Goal: Task Accomplishment & Management: Use online tool/utility

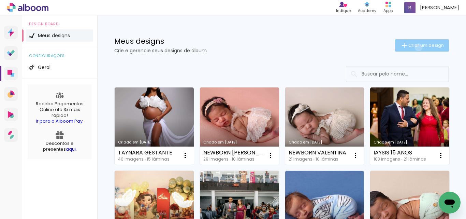
click at [413, 47] on span "Criar um design" at bounding box center [427, 45] width 36 height 4
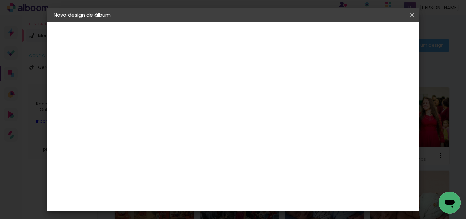
click at [165, 89] on input at bounding box center [165, 91] width 0 height 11
type input "NEWBORN MELINA"
type paper-input "NEWBORN MELINA"
click at [0, 0] on slot "Avançar" at bounding box center [0, 0] width 0 height 0
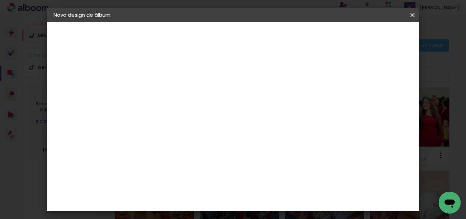
click at [182, 181] on div "Canaan Álbuns" at bounding box center [171, 186] width 21 height 11
click at [0, 0] on slot "Avançar" at bounding box center [0, 0] width 0 height 0
click at [211, 137] on span "20 × 30" at bounding box center [196, 144] width 32 height 14
click at [277, 32] on paper-button "Avançar" at bounding box center [259, 36] width 33 height 12
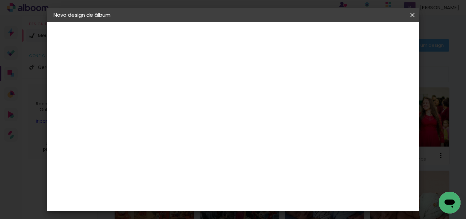
click at [332, 74] on div at bounding box center [328, 74] width 6 height 6
type paper-checkbox "on"
click at [370, 34] on span "Iniciar design" at bounding box center [354, 36] width 31 height 5
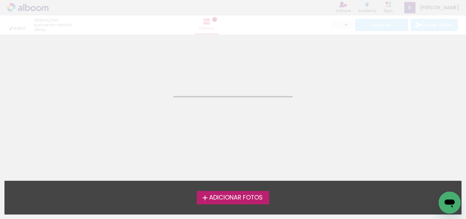
click at [248, 199] on span "Adicionar Fotos" at bounding box center [236, 198] width 54 height 6
click at [0, 0] on input "file" at bounding box center [0, 0] width 0 height 0
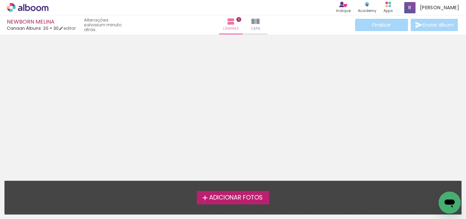
click at [227, 197] on span "Adicionar Fotos" at bounding box center [236, 198] width 54 height 6
click at [0, 0] on input "file" at bounding box center [0, 0] width 0 height 0
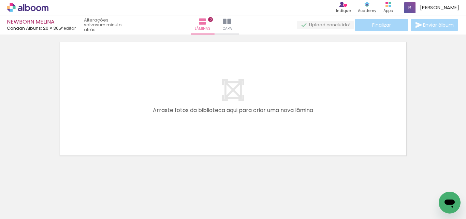
scroll to position [22, 0]
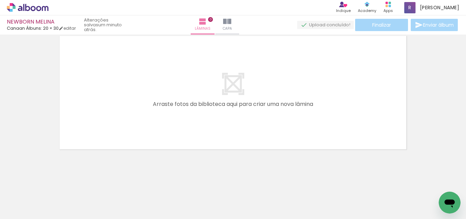
click at [56, 198] on iron-horizontal-list at bounding box center [49, 197] width 14 height 43
click at [294, 64] on quentale-layouter at bounding box center [233, 93] width 353 height 120
drag, startPoint x: 77, startPoint y: 188, endPoint x: 147, endPoint y: 108, distance: 106.3
click at [147, 104] on quentale-workspace at bounding box center [233, 109] width 466 height 219
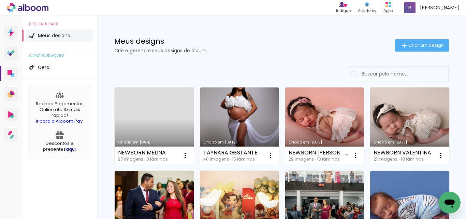
click at [154, 116] on link "Criado em [DATE]" at bounding box center [154, 125] width 79 height 77
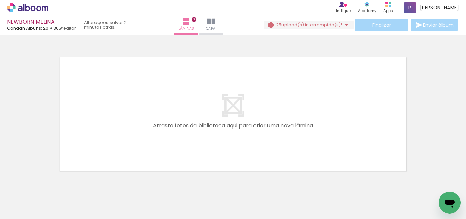
click at [27, 208] on span "Adicionar Fotos" at bounding box center [24, 210] width 20 height 8
click at [0, 0] on input "file" at bounding box center [0, 0] width 0 height 0
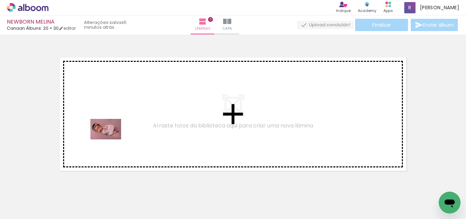
drag, startPoint x: 77, startPoint y: 199, endPoint x: 111, endPoint y: 139, distance: 68.4
click at [111, 139] on quentale-workspace at bounding box center [233, 109] width 466 height 219
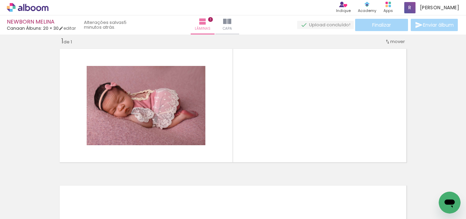
scroll to position [9, 0]
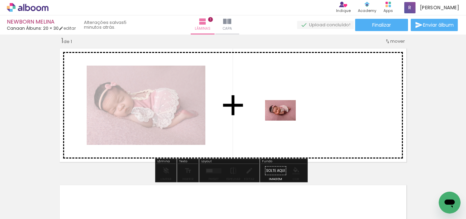
drag, startPoint x: 182, startPoint y: 200, endPoint x: 286, endPoint y: 121, distance: 130.8
click at [286, 121] on quentale-workspace at bounding box center [233, 109] width 466 height 219
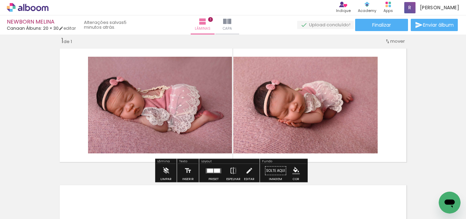
click at [214, 170] on div at bounding box center [217, 170] width 6 height 4
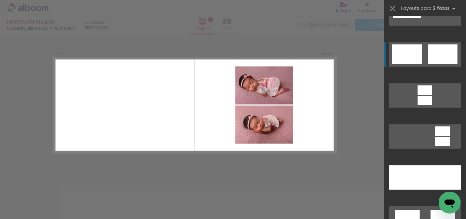
scroll to position [273, 0]
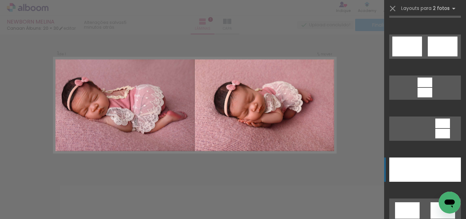
click at [411, 169] on div at bounding box center [408, 169] width 36 height 24
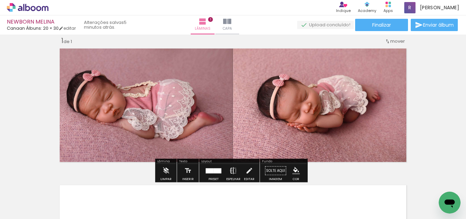
click at [230, 170] on iron-icon at bounding box center [234, 171] width 8 height 14
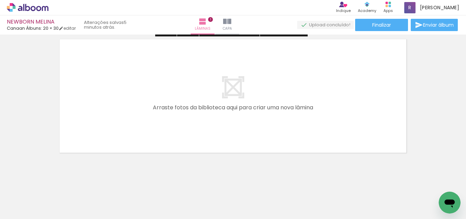
scroll to position [158, 0]
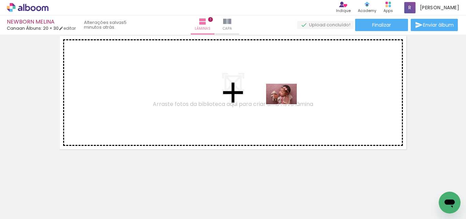
drag, startPoint x: 140, startPoint y: 200, endPoint x: 287, endPoint y: 104, distance: 175.3
click at [287, 104] on quentale-workspace at bounding box center [233, 109] width 466 height 219
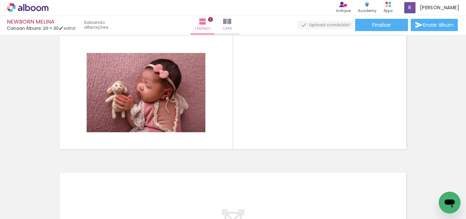
scroll to position [145, 0]
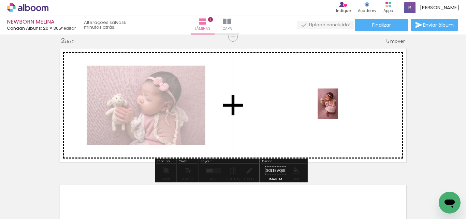
drag, startPoint x: 110, startPoint y: 203, endPoint x: 338, endPoint y: 109, distance: 246.6
click at [338, 109] on quentale-workspace at bounding box center [233, 109] width 466 height 219
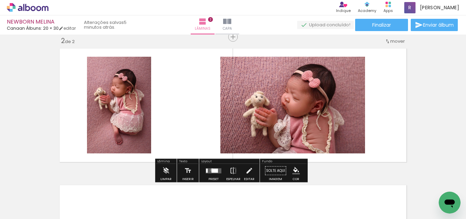
click at [212, 170] on div at bounding box center [215, 170] width 6 height 4
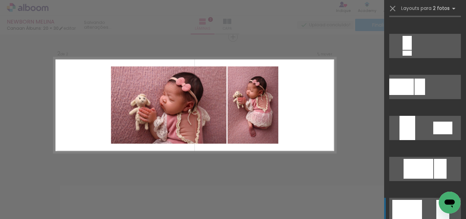
scroll to position [342, 0]
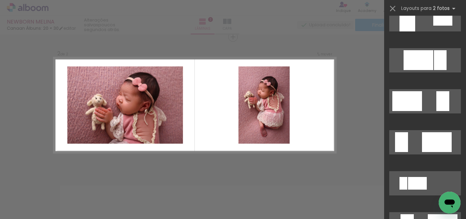
click at [344, 94] on div "Confirmar Cancelar" at bounding box center [233, 102] width 466 height 426
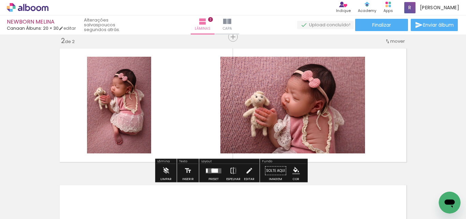
click at [212, 170] on div at bounding box center [215, 170] width 6 height 4
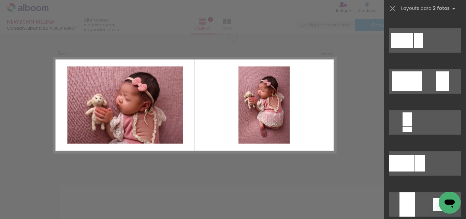
scroll to position [171, 0]
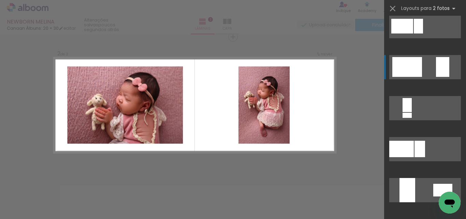
click at [400, 71] on div at bounding box center [408, 67] width 30 height 20
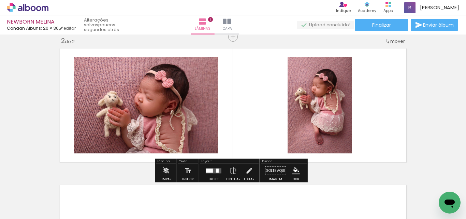
click at [293, 170] on iron-icon "color picker" at bounding box center [297, 171] width 8 height 8
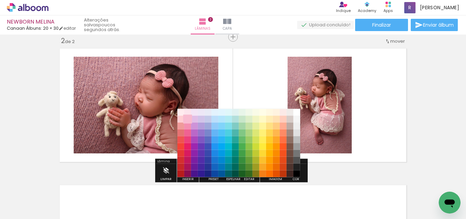
click at [186, 121] on paper-item "#f8bbd0" at bounding box center [187, 119] width 7 height 7
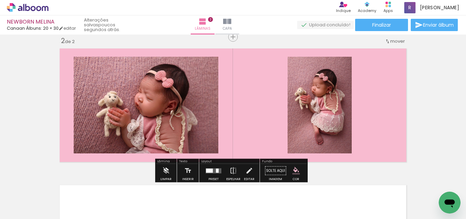
click at [290, 171] on paper-menu-button "#ffebee #ffcdd2 #ef9a9a #e57373 #ef5350 #f44336 #e53935 #d32f2f #c62828 #b71c1c…" at bounding box center [296, 170] width 13 height 13
click at [293, 170] on iron-icon "color picker" at bounding box center [297, 171] width 8 height 8
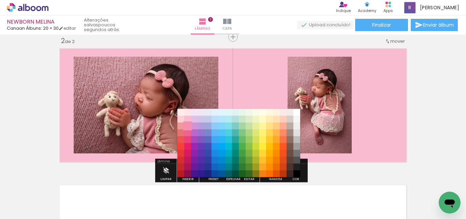
click at [190, 126] on paper-item "#f48fb1" at bounding box center [187, 126] width 7 height 7
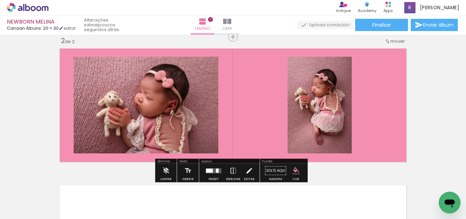
click at [293, 169] on iron-icon "color picker" at bounding box center [297, 171] width 8 height 8
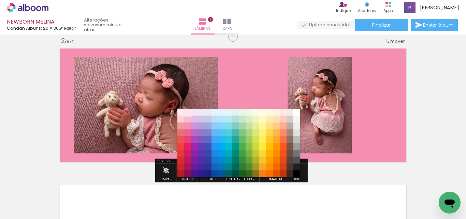
click at [186, 112] on paper-item "#fce4ec" at bounding box center [187, 112] width 7 height 7
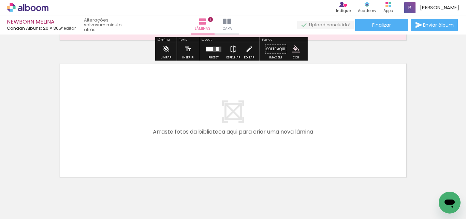
scroll to position [282, 0]
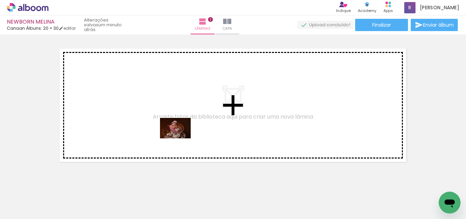
drag, startPoint x: 229, startPoint y: 182, endPoint x: 181, endPoint y: 138, distance: 65.1
click at [181, 138] on quentale-workspace at bounding box center [233, 109] width 466 height 219
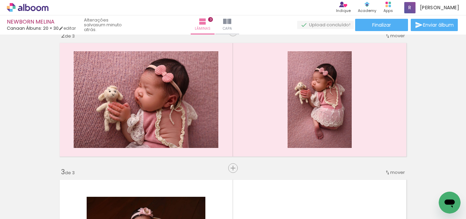
scroll to position [145, 0]
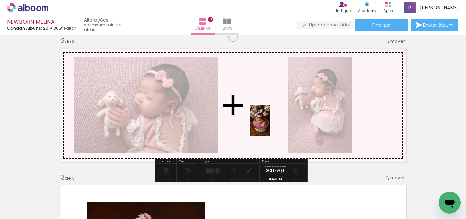
drag, startPoint x: 262, startPoint y: 207, endPoint x: 295, endPoint y: 143, distance: 71.9
click at [270, 124] on quentale-workspace at bounding box center [233, 109] width 466 height 219
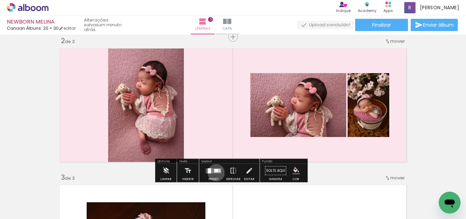
click at [215, 172] on quentale-layouter at bounding box center [214, 170] width 16 height 5
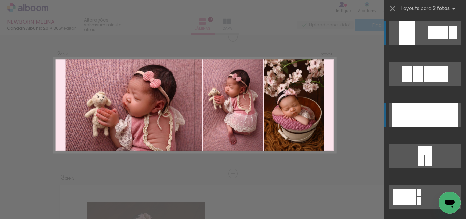
click at [436, 110] on div at bounding box center [435, 115] width 15 height 24
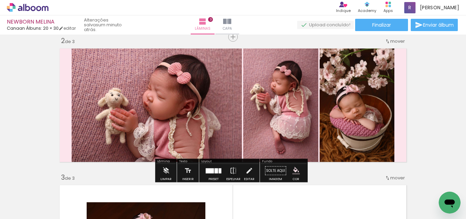
click at [215, 169] on div at bounding box center [216, 170] width 3 height 5
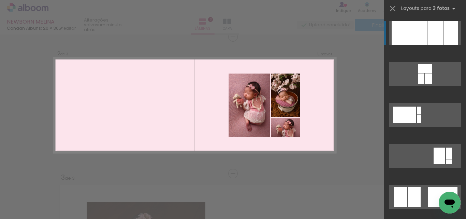
scroll to position [116, 0]
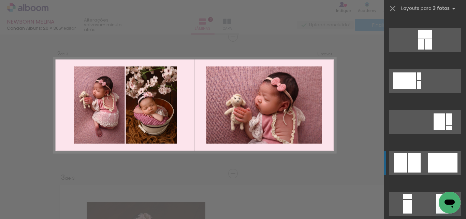
click at [409, 162] on div at bounding box center [414, 163] width 13 height 20
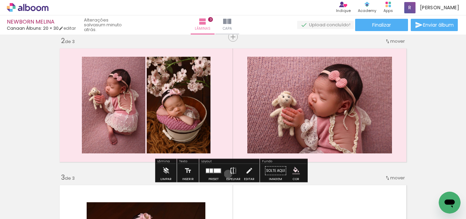
click at [227, 174] on paper-button "Espelhar" at bounding box center [234, 172] width 18 height 17
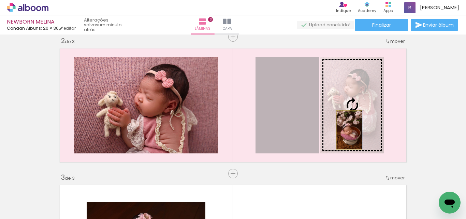
drag, startPoint x: 273, startPoint y: 136, endPoint x: 347, endPoint y: 130, distance: 74.4
click at [0, 0] on slot at bounding box center [0, 0] width 0 height 0
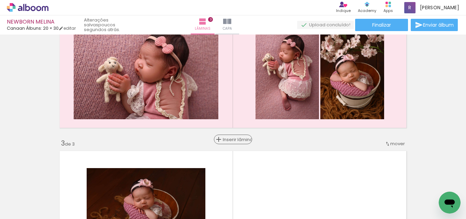
scroll to position [145, 0]
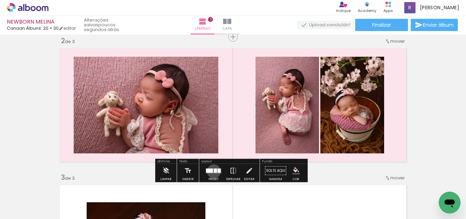
click at [214, 171] on div at bounding box center [215, 170] width 3 height 4
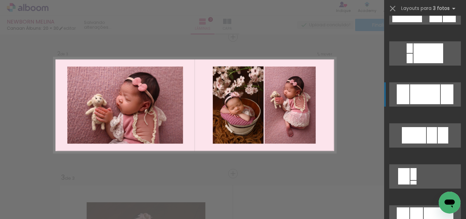
scroll to position [451, 0]
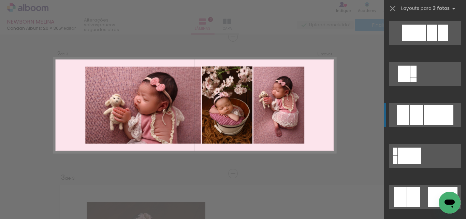
click at [405, 114] on div at bounding box center [403, 115] width 13 height 20
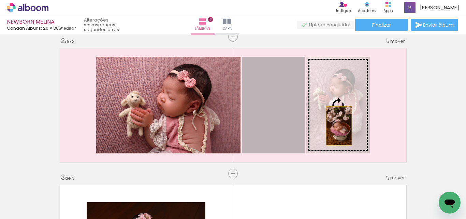
drag, startPoint x: 276, startPoint y: 134, endPoint x: 337, endPoint y: 126, distance: 61.3
click at [0, 0] on slot at bounding box center [0, 0] width 0 height 0
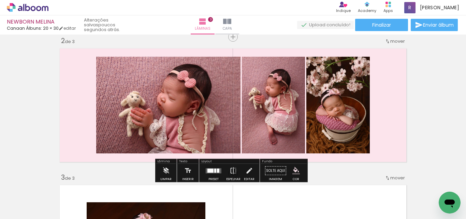
click at [215, 167] on div at bounding box center [214, 171] width 18 height 14
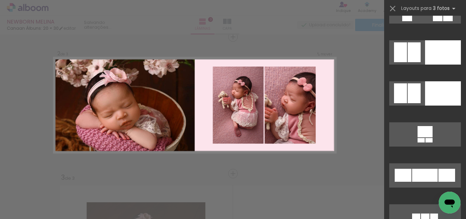
scroll to position [4528, 0]
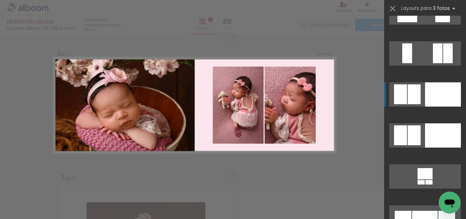
click at [414, 90] on div at bounding box center [414, 94] width 13 height 20
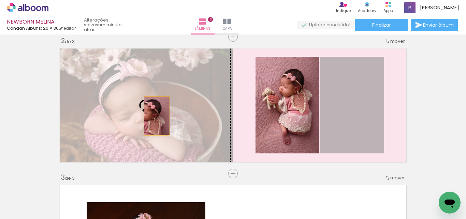
drag, startPoint x: 358, startPoint y: 121, endPoint x: 153, endPoint y: 114, distance: 204.7
click at [0, 0] on slot at bounding box center [0, 0] width 0 height 0
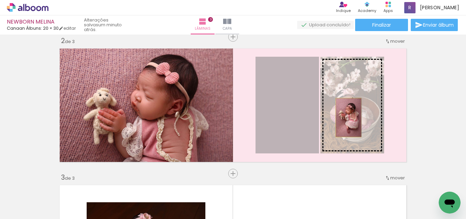
drag, startPoint x: 294, startPoint y: 123, endPoint x: 351, endPoint y: 114, distance: 57.3
click at [0, 0] on slot at bounding box center [0, 0] width 0 height 0
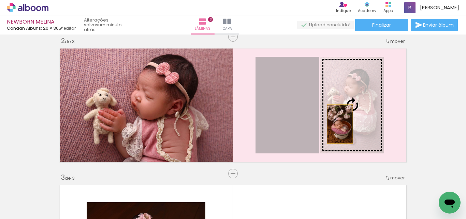
drag, startPoint x: 297, startPoint y: 126, endPoint x: 341, endPoint y: 122, distance: 43.6
click at [0, 0] on slot at bounding box center [0, 0] width 0 height 0
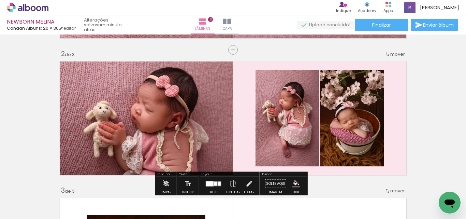
scroll to position [180, 0]
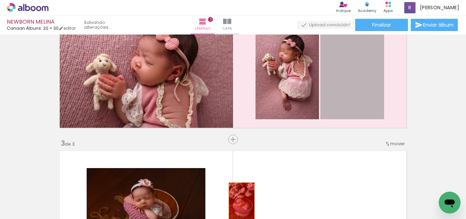
drag, startPoint x: 357, startPoint y: 84, endPoint x: 239, endPoint y: 202, distance: 165.9
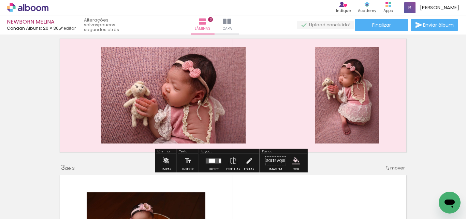
scroll to position [145, 0]
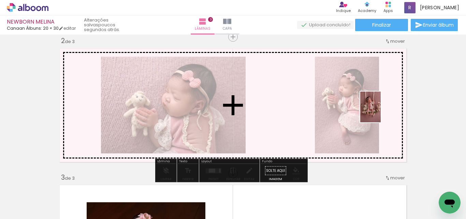
drag, startPoint x: 406, startPoint y: 198, endPoint x: 381, endPoint y: 112, distance: 90.0
click at [381, 112] on quentale-workspace at bounding box center [233, 109] width 466 height 219
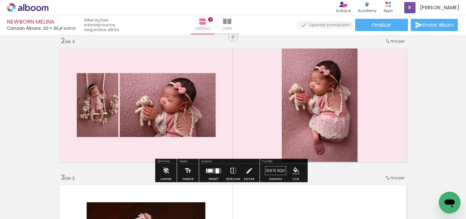
click at [212, 170] on quentale-layouter at bounding box center [214, 170] width 16 height 5
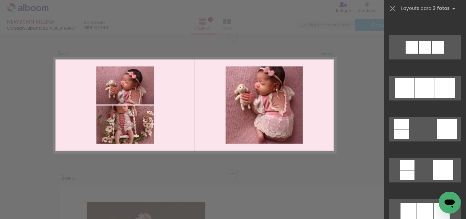
scroll to position [4474, 0]
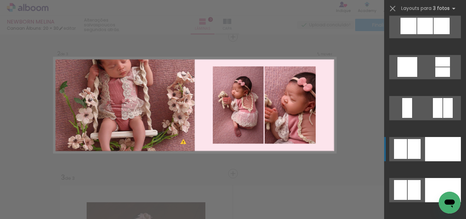
click at [440, 155] on div at bounding box center [444, 149] width 36 height 24
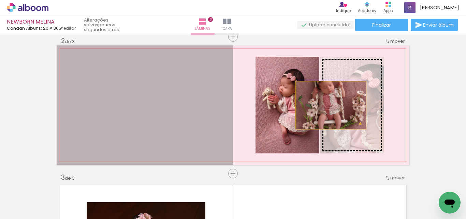
drag, startPoint x: 150, startPoint y: 124, endPoint x: 332, endPoint y: 109, distance: 182.3
click at [0, 0] on slot at bounding box center [0, 0] width 0 height 0
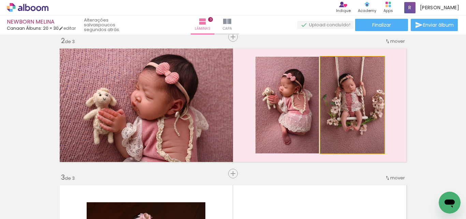
drag, startPoint x: 351, startPoint y: 111, endPoint x: 360, endPoint y: 121, distance: 13.3
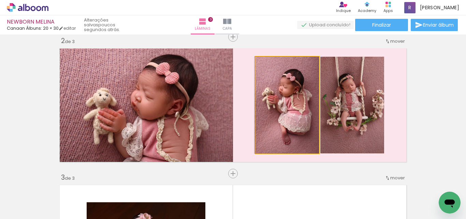
drag, startPoint x: 287, startPoint y: 111, endPoint x: 284, endPoint y: 102, distance: 8.9
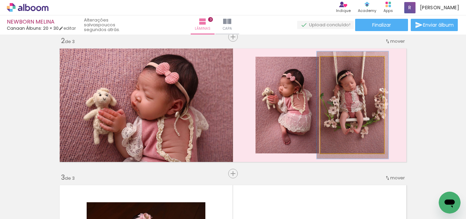
type paper-slider "111"
click at [340, 63] on div at bounding box center [339, 63] width 11 height 11
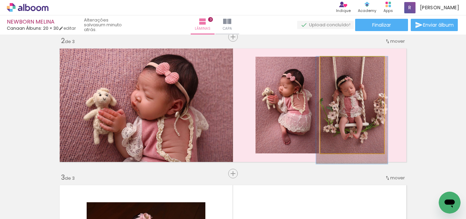
drag, startPoint x: 357, startPoint y: 109, endPoint x: 356, endPoint y: 115, distance: 6.9
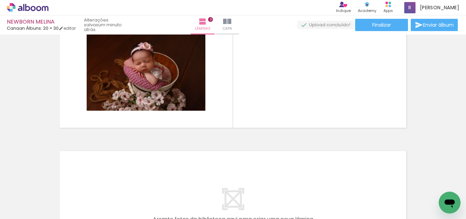
scroll to position [0, 60]
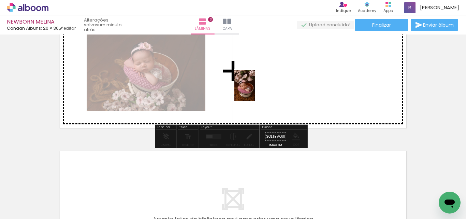
drag, startPoint x: 197, startPoint y: 197, endPoint x: 255, endPoint y: 91, distance: 121.3
click at [255, 91] on quentale-workspace at bounding box center [233, 109] width 466 height 219
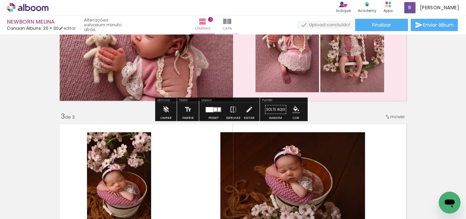
scroll to position [214, 0]
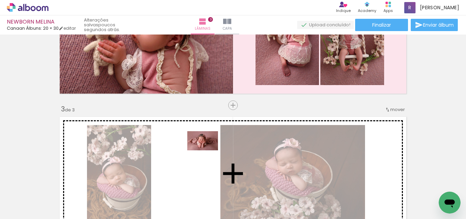
drag, startPoint x: 435, startPoint y: 196, endPoint x: 208, endPoint y: 154, distance: 230.7
click at [208, 154] on quentale-workspace at bounding box center [233, 109] width 466 height 219
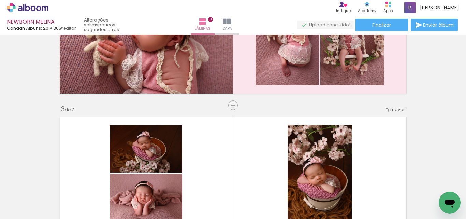
scroll to position [282, 0]
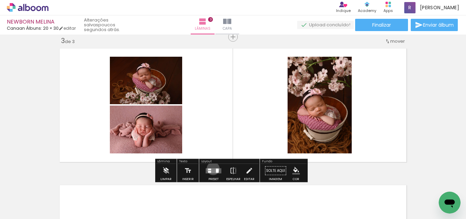
click at [211, 168] on quentale-layouter at bounding box center [214, 170] width 16 height 5
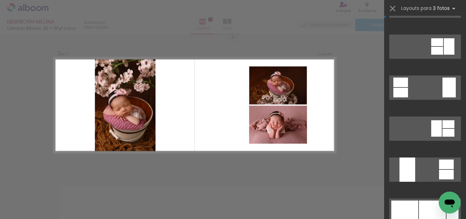
scroll to position [581, 0]
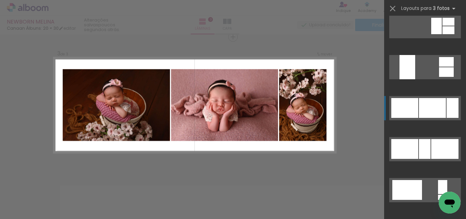
click at [423, 110] on div at bounding box center [432, 108] width 27 height 20
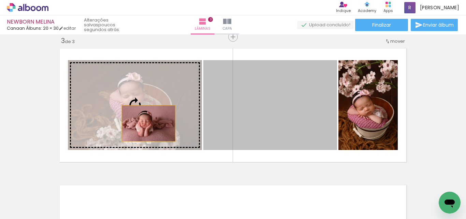
drag, startPoint x: 301, startPoint y: 128, endPoint x: 250, endPoint y: 135, distance: 50.7
click at [0, 0] on slot at bounding box center [0, 0] width 0 height 0
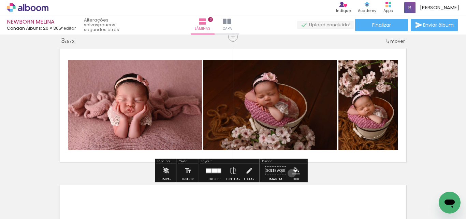
click at [290, 173] on paper-menu-button "#ffebee #ffcdd2 #ef9a9a #e57373 #ef5350 #f44336 #e53935 #d32f2f #c62828 #b71c1c…" at bounding box center [296, 170] width 13 height 13
click at [293, 169] on iron-icon "color picker" at bounding box center [297, 171] width 8 height 8
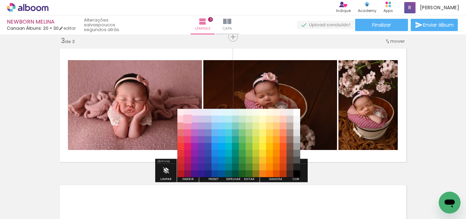
click at [186, 120] on paper-item "#f8bbd0" at bounding box center [187, 119] width 7 height 7
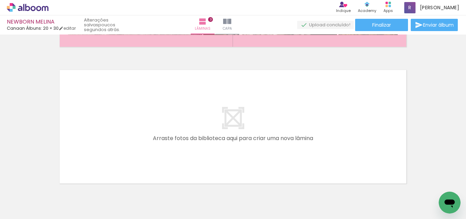
scroll to position [431, 0]
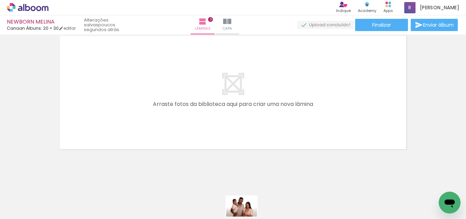
drag, startPoint x: 320, startPoint y: 213, endPoint x: 243, endPoint y: 217, distance: 76.2
click at [56, 217] on iron-horizontal-list at bounding box center [49, 197] width 14 height 43
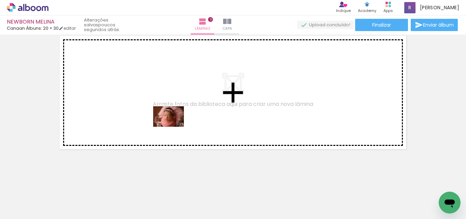
drag, startPoint x: 217, startPoint y: 198, endPoint x: 174, endPoint y: 127, distance: 83.2
click at [174, 127] on quentale-workspace at bounding box center [233, 109] width 466 height 219
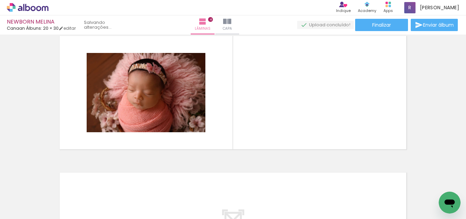
scroll to position [419, 0]
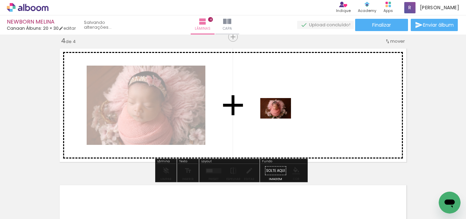
drag, startPoint x: 258, startPoint y: 185, endPoint x: 281, endPoint y: 119, distance: 70.7
click at [281, 119] on quentale-workspace at bounding box center [233, 109] width 466 height 219
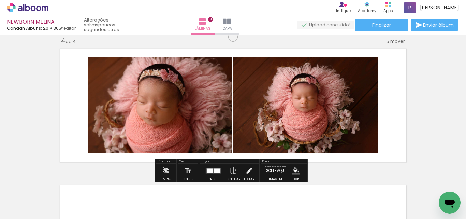
click at [214, 170] on div at bounding box center [217, 170] width 6 height 4
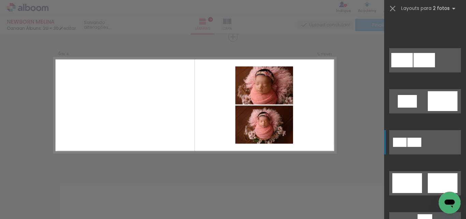
scroll to position [342, 0]
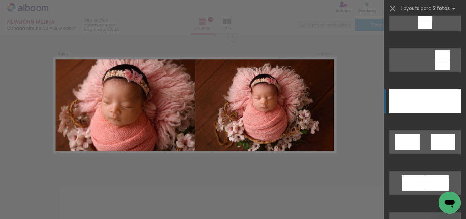
click at [410, 103] on div at bounding box center [408, 101] width 36 height 24
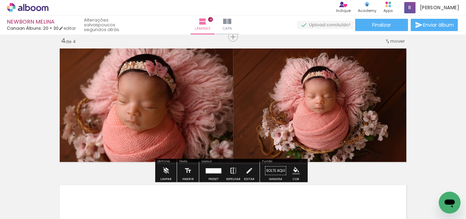
click at [230, 171] on iron-icon at bounding box center [234, 171] width 8 height 14
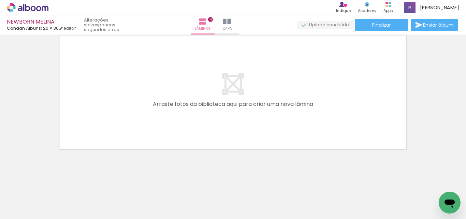
scroll to position [0, 170]
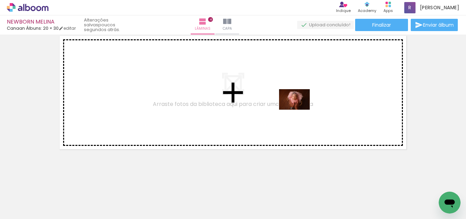
drag, startPoint x: 281, startPoint y: 199, endPoint x: 300, endPoint y: 109, distance: 92.1
click at [300, 109] on quentale-workspace at bounding box center [233, 109] width 466 height 219
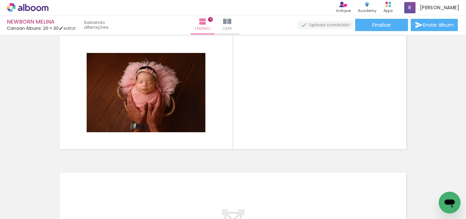
scroll to position [555, 0]
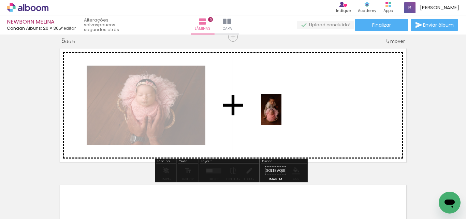
drag, startPoint x: 245, startPoint y: 183, endPoint x: 302, endPoint y: 197, distance: 58.5
click at [283, 113] on quentale-workspace at bounding box center [233, 109] width 466 height 219
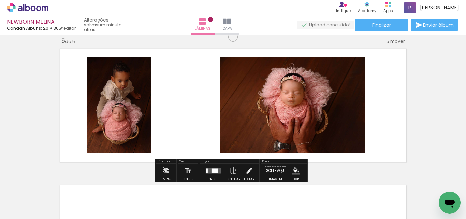
scroll to position [0, 204]
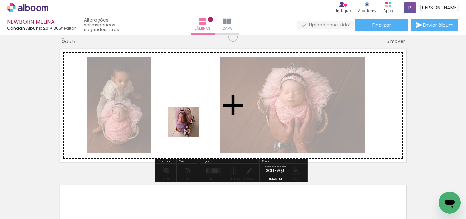
drag, startPoint x: 175, startPoint y: 197, endPoint x: 195, endPoint y: 135, distance: 65.4
click at [190, 119] on quentale-workspace at bounding box center [233, 109] width 466 height 219
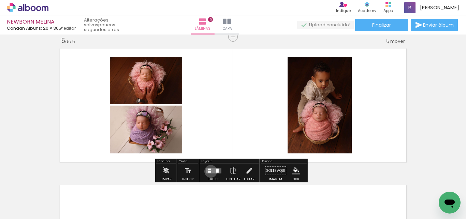
click at [209, 171] on div at bounding box center [209, 172] width 3 height 2
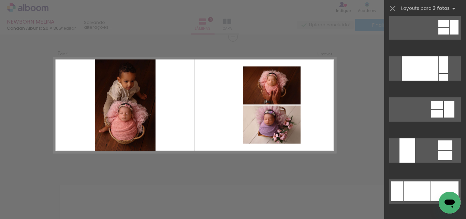
scroll to position [102, 0]
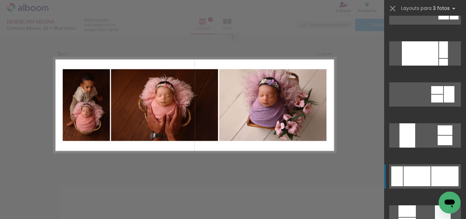
click at [408, 173] on div at bounding box center [417, 176] width 27 height 20
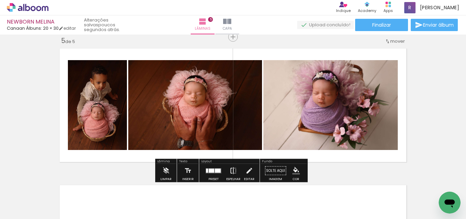
click at [230, 172] on iron-icon at bounding box center [234, 171] width 8 height 14
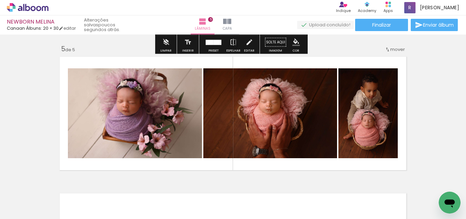
scroll to position [555, 0]
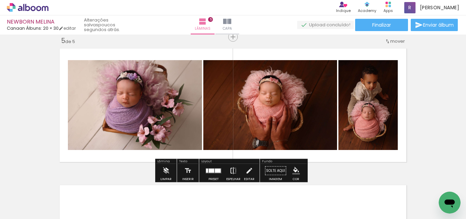
click at [230, 170] on iron-icon at bounding box center [234, 171] width 8 height 14
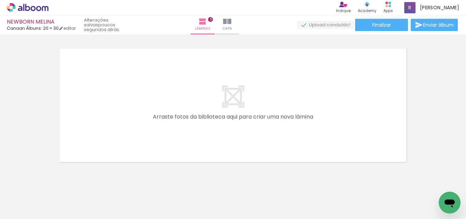
scroll to position [0, 281]
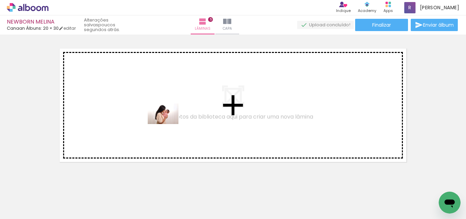
drag, startPoint x: 250, startPoint y: 201, endPoint x: 168, endPoint y: 124, distance: 112.3
click at [168, 124] on quentale-workspace at bounding box center [233, 109] width 466 height 219
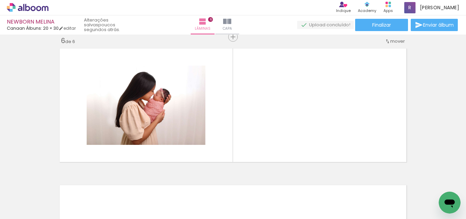
scroll to position [0, 457]
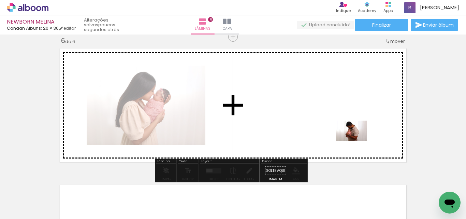
drag, startPoint x: 373, startPoint y: 201, endPoint x: 357, endPoint y: 141, distance: 62.3
click at [357, 141] on quentale-workspace at bounding box center [233, 109] width 466 height 219
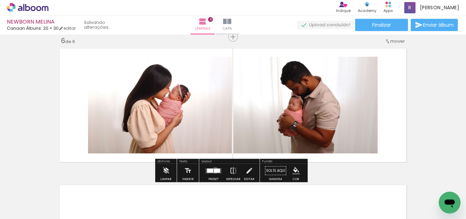
click at [214, 170] on div at bounding box center [217, 170] width 6 height 4
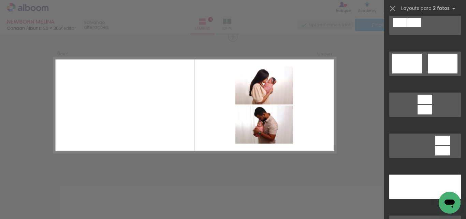
scroll to position [273, 0]
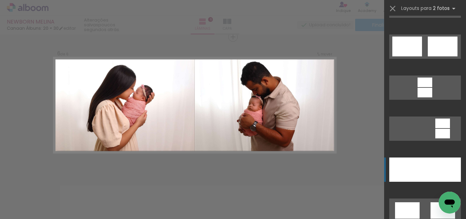
click at [407, 169] on div at bounding box center [408, 169] width 36 height 24
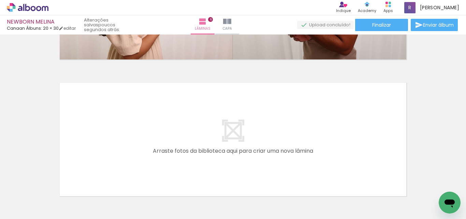
scroll to position [828, 0]
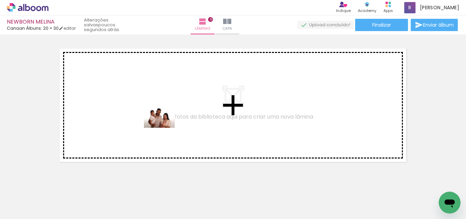
drag, startPoint x: 369, startPoint y: 199, endPoint x: 165, endPoint y: 128, distance: 216.2
click at [165, 128] on quentale-workspace at bounding box center [233, 109] width 466 height 219
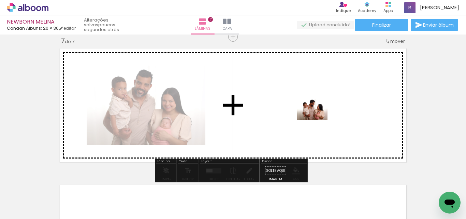
drag, startPoint x: 405, startPoint y: 204, endPoint x: 318, endPoint y: 120, distance: 121.2
click at [318, 120] on quentale-workspace at bounding box center [233, 109] width 466 height 219
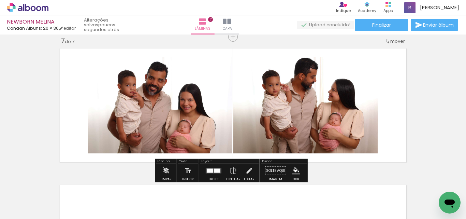
click at [215, 173] on div at bounding box center [214, 171] width 18 height 14
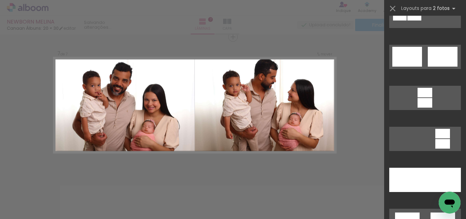
scroll to position [307, 0]
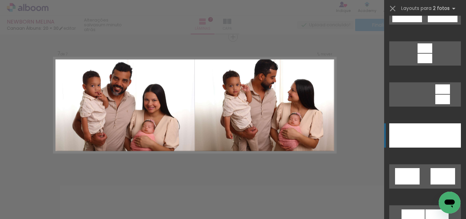
click at [420, 137] on div at bounding box center [408, 135] width 36 height 24
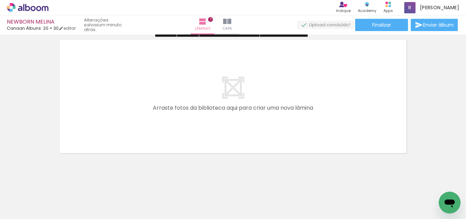
scroll to position [978, 0]
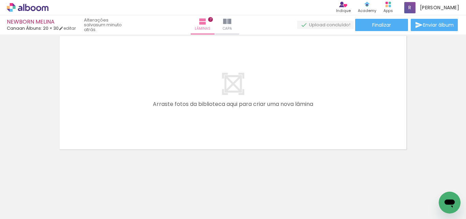
scroll to position [0, 286]
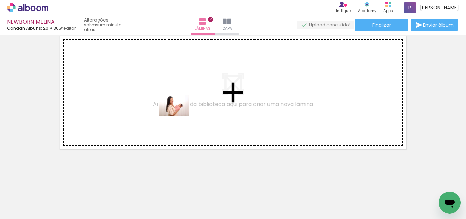
drag, startPoint x: 212, startPoint y: 199, endPoint x: 264, endPoint y: 218, distance: 54.8
click at [179, 116] on quentale-workspace at bounding box center [233, 109] width 466 height 219
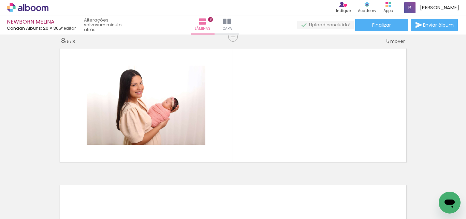
scroll to position [0, 456]
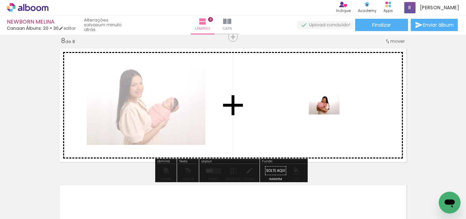
drag, startPoint x: 343, startPoint y: 198, endPoint x: 330, endPoint y: 114, distance: 85.1
click at [330, 114] on quentale-workspace at bounding box center [233, 109] width 466 height 219
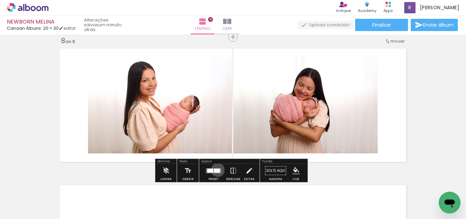
click at [217, 170] on div at bounding box center [217, 170] width 6 height 4
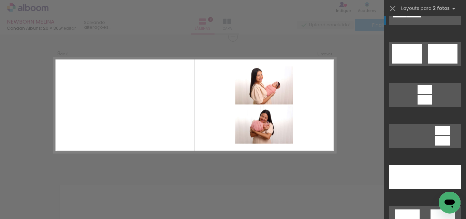
scroll to position [273, 0]
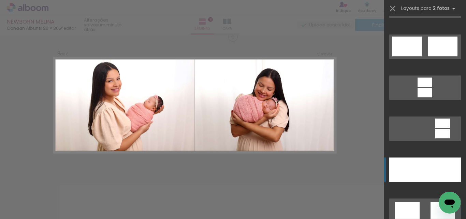
click at [426, 165] on div at bounding box center [444, 169] width 36 height 24
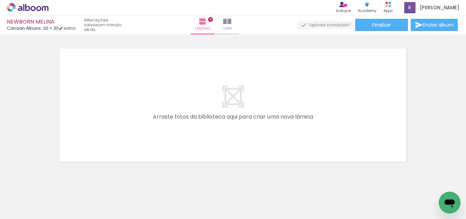
scroll to position [0, 382]
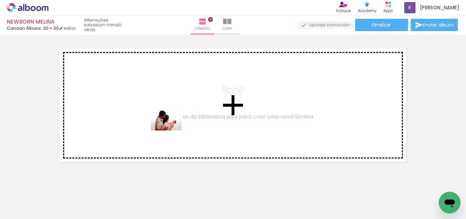
drag, startPoint x: 196, startPoint y: 201, endPoint x: 171, endPoint y: 129, distance: 76.0
click at [171, 129] on quentale-workspace at bounding box center [233, 109] width 466 height 219
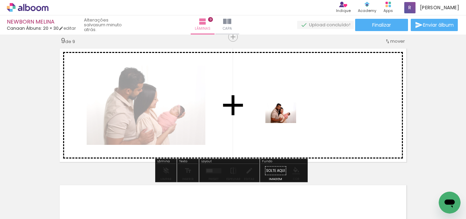
drag, startPoint x: 228, startPoint y: 198, endPoint x: 273, endPoint y: 158, distance: 59.7
click at [287, 122] on quentale-workspace at bounding box center [233, 109] width 466 height 219
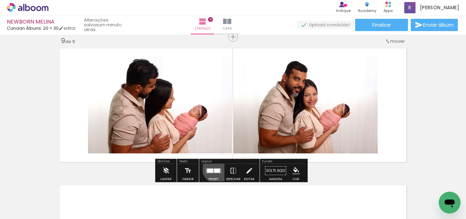
click at [215, 169] on div at bounding box center [217, 170] width 6 height 4
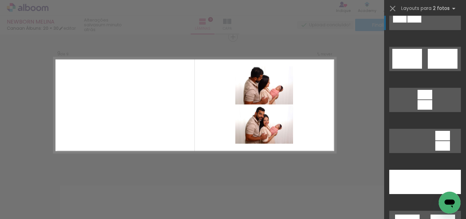
scroll to position [273, 0]
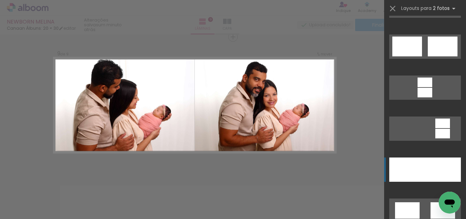
click at [415, 167] on div at bounding box center [408, 169] width 36 height 24
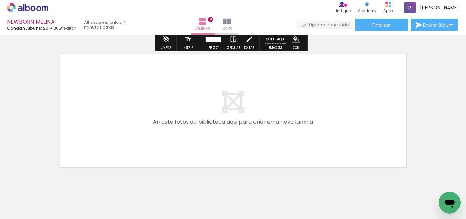
scroll to position [1238, 0]
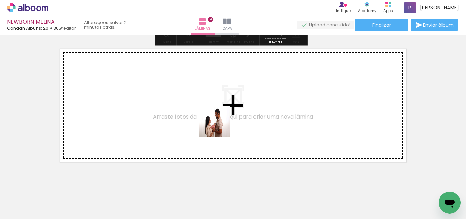
drag, startPoint x: 262, startPoint y: 193, endPoint x: 303, endPoint y: 190, distance: 41.8
click at [220, 127] on quentale-workspace at bounding box center [233, 109] width 466 height 219
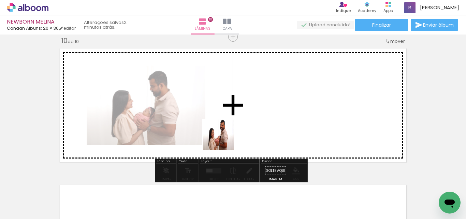
drag, startPoint x: 238, startPoint y: 148, endPoint x: 354, endPoint y: 207, distance: 130.0
click at [226, 140] on quentale-workspace at bounding box center [233, 109] width 466 height 219
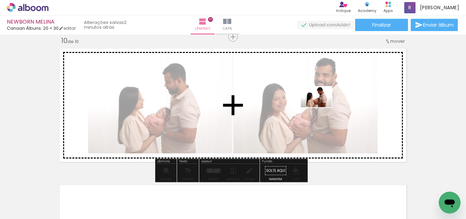
drag, startPoint x: 343, startPoint y: 175, endPoint x: 368, endPoint y: 192, distance: 30.3
click at [321, 107] on quentale-workspace at bounding box center [233, 109] width 466 height 219
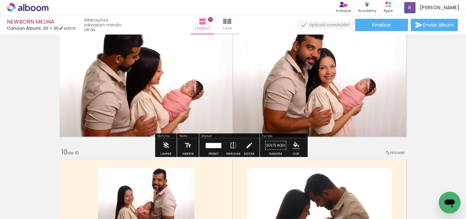
scroll to position [0, 382]
